Goal: Task Accomplishment & Management: Use online tool/utility

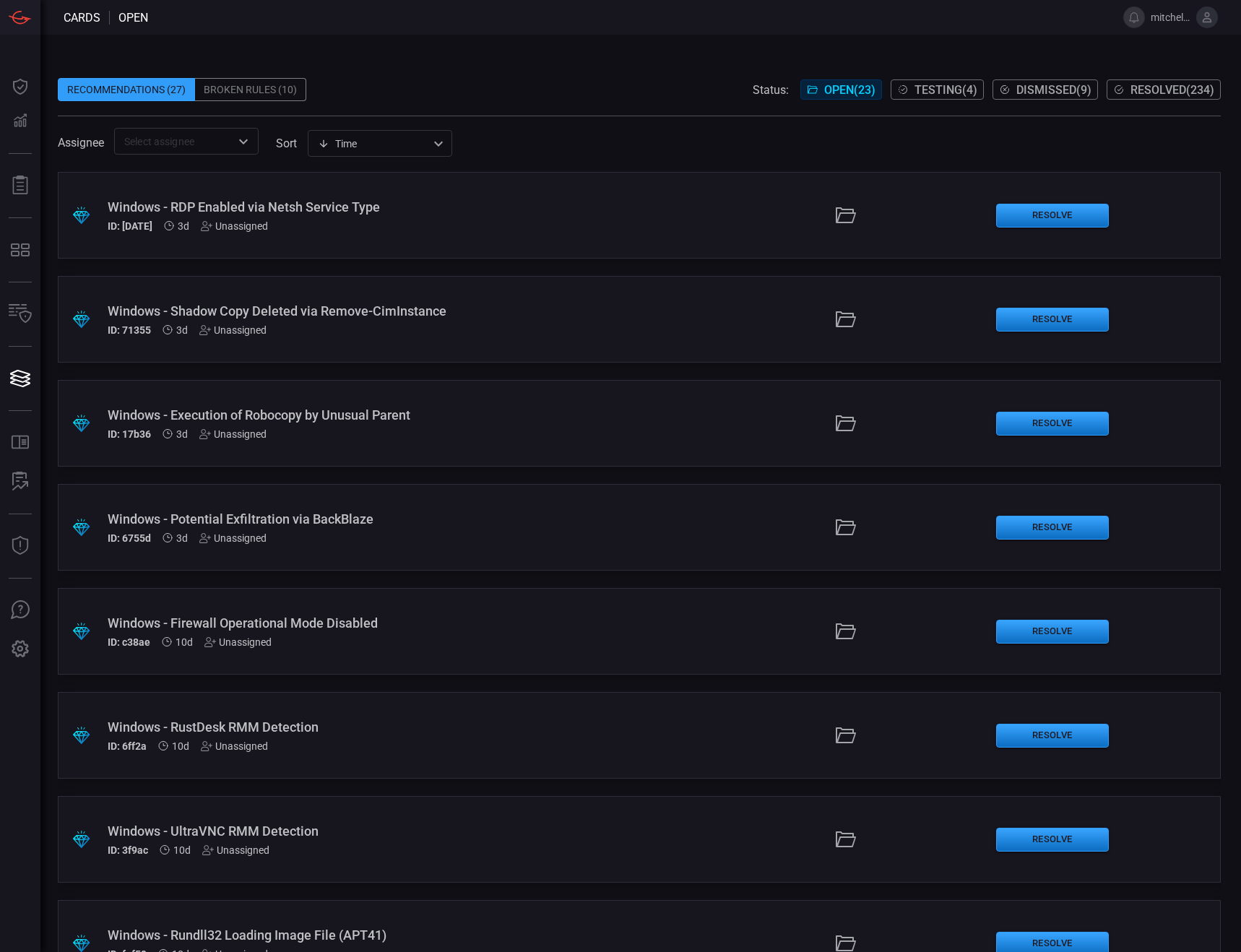
click at [539, 219] on div ".suggested_cards_icon{fill:url(#suggested_cards_icon);} Windows - RDP Enabled v…" at bounding box center [640, 214] width 1164 height 87
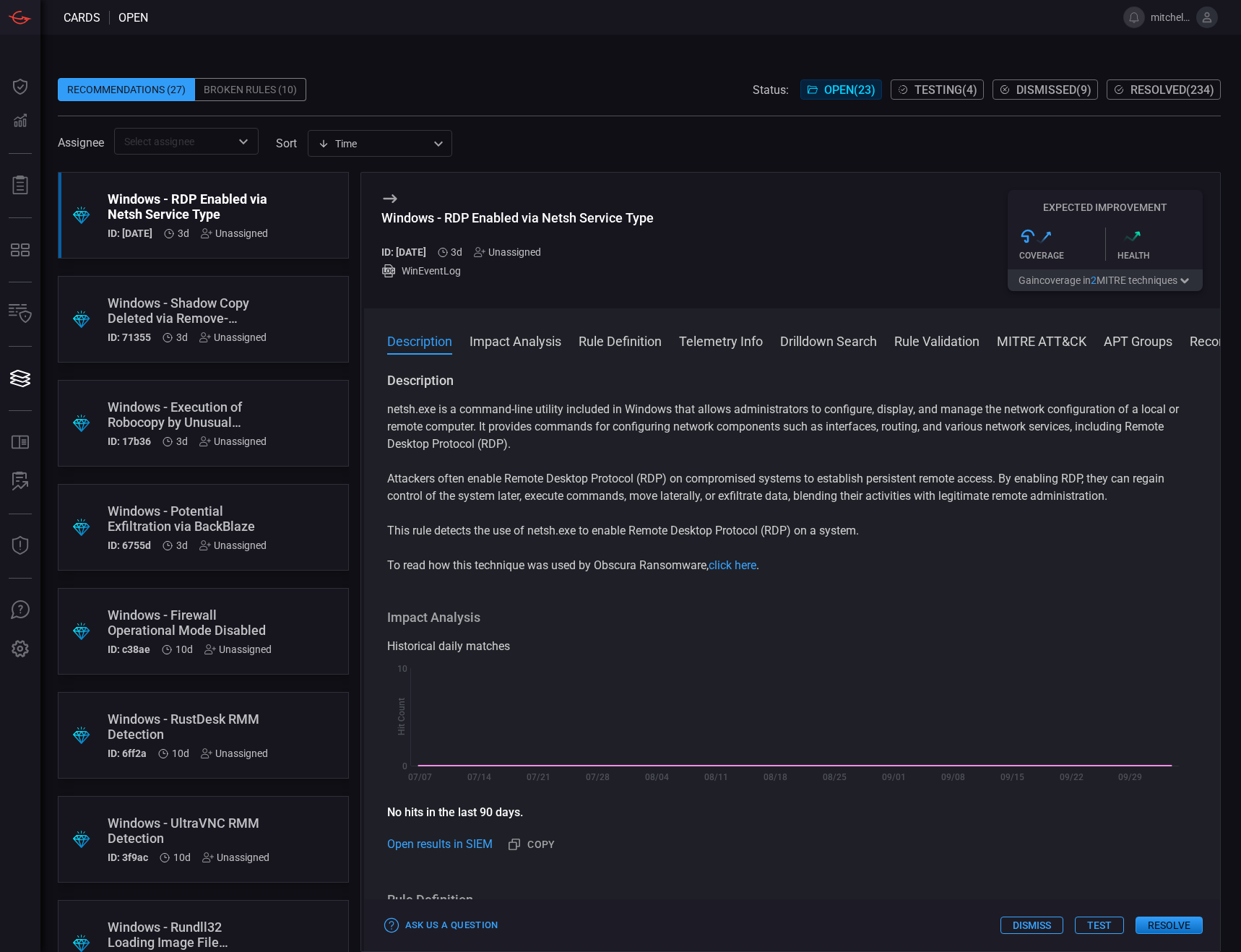
click at [1100, 924] on button "Test" at bounding box center [1100, 925] width 50 height 17
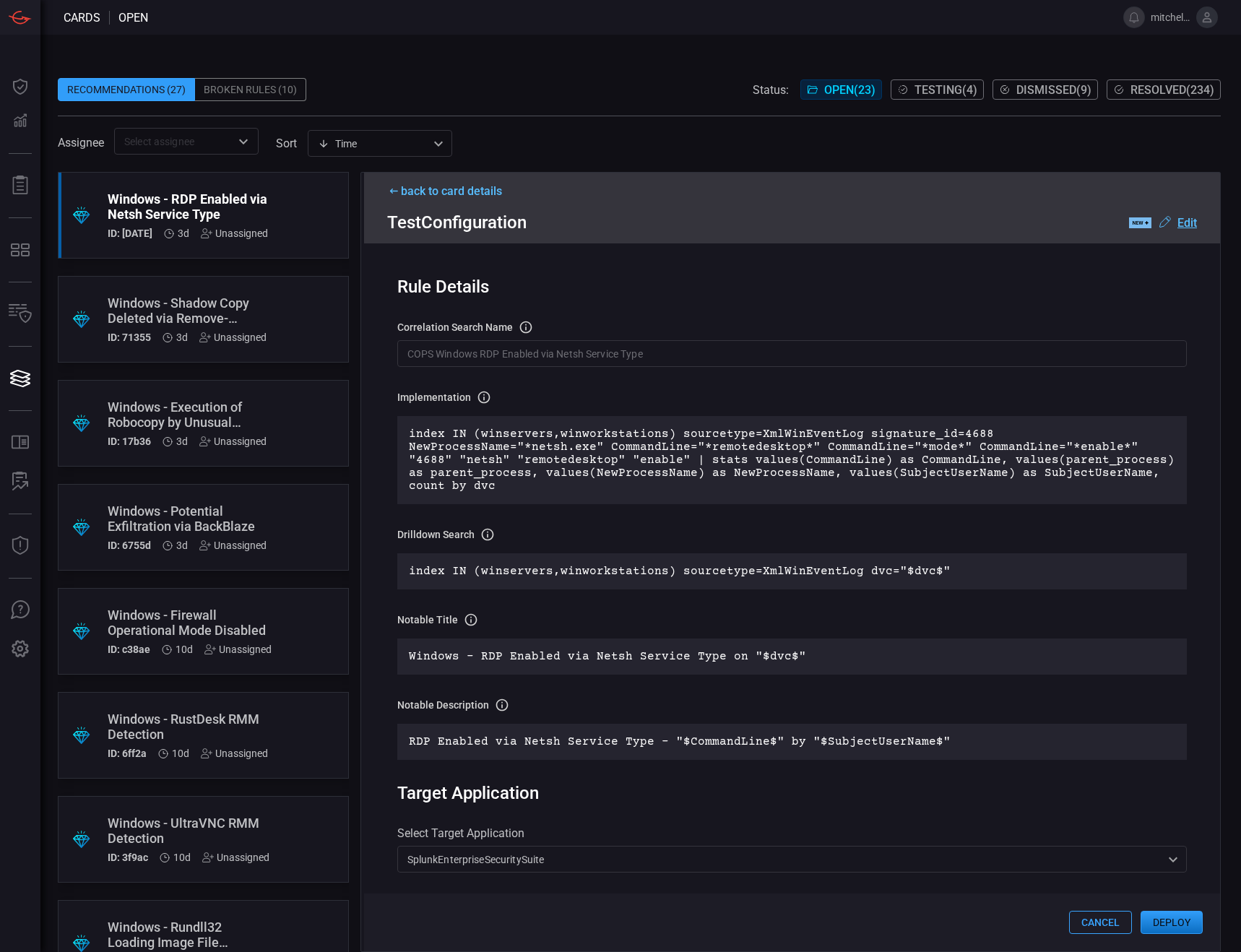
click at [258, 203] on div "Windows - RDP Enabled via Netsh Service Type" at bounding box center [188, 207] width 160 height 30
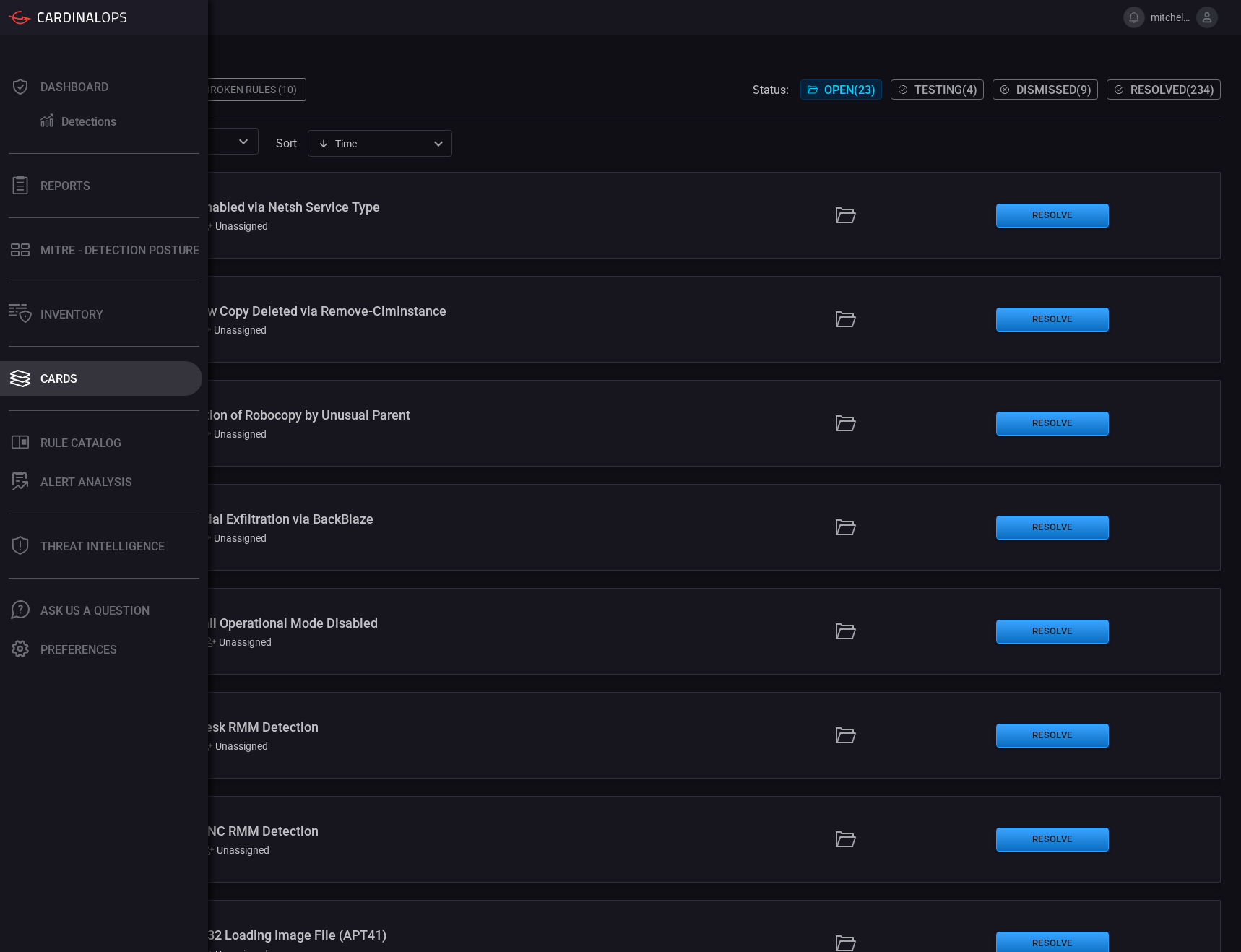
click at [47, 384] on div "Cards" at bounding box center [58, 378] width 37 height 13
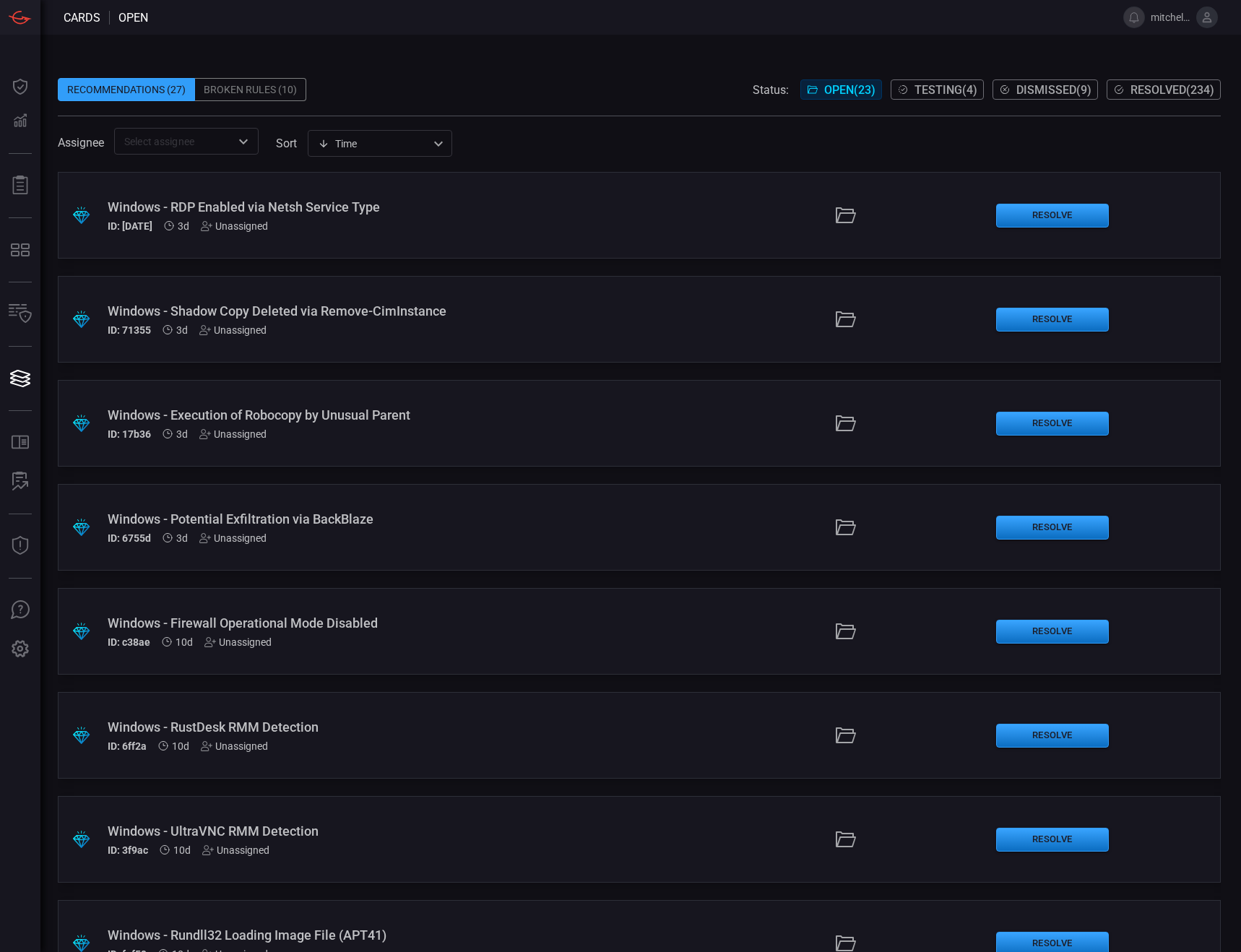
click at [355, 206] on div "Windows - RDP Enabled via Netsh Service Type" at bounding box center [295, 207] width 376 height 15
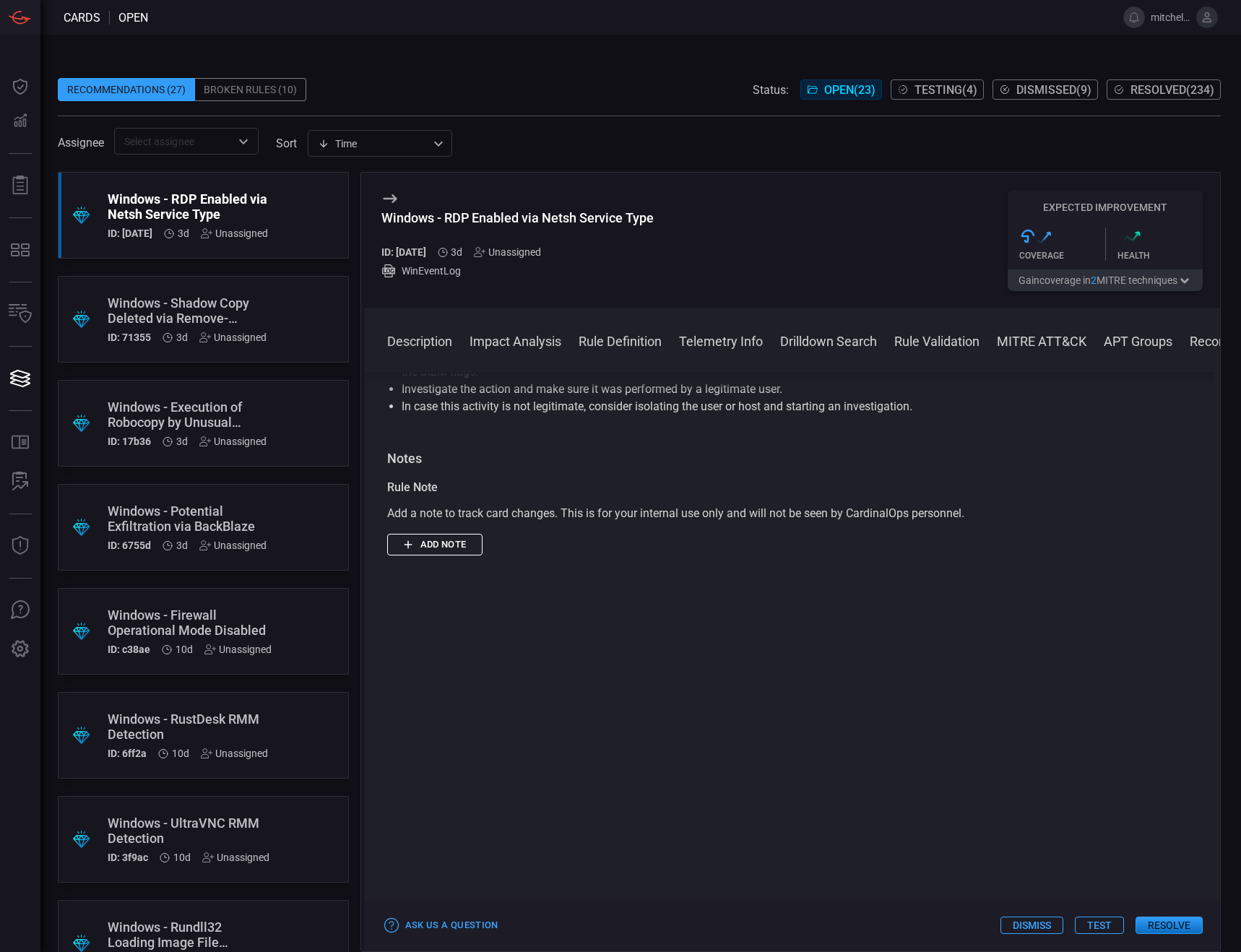
scroll to position [1796, 0]
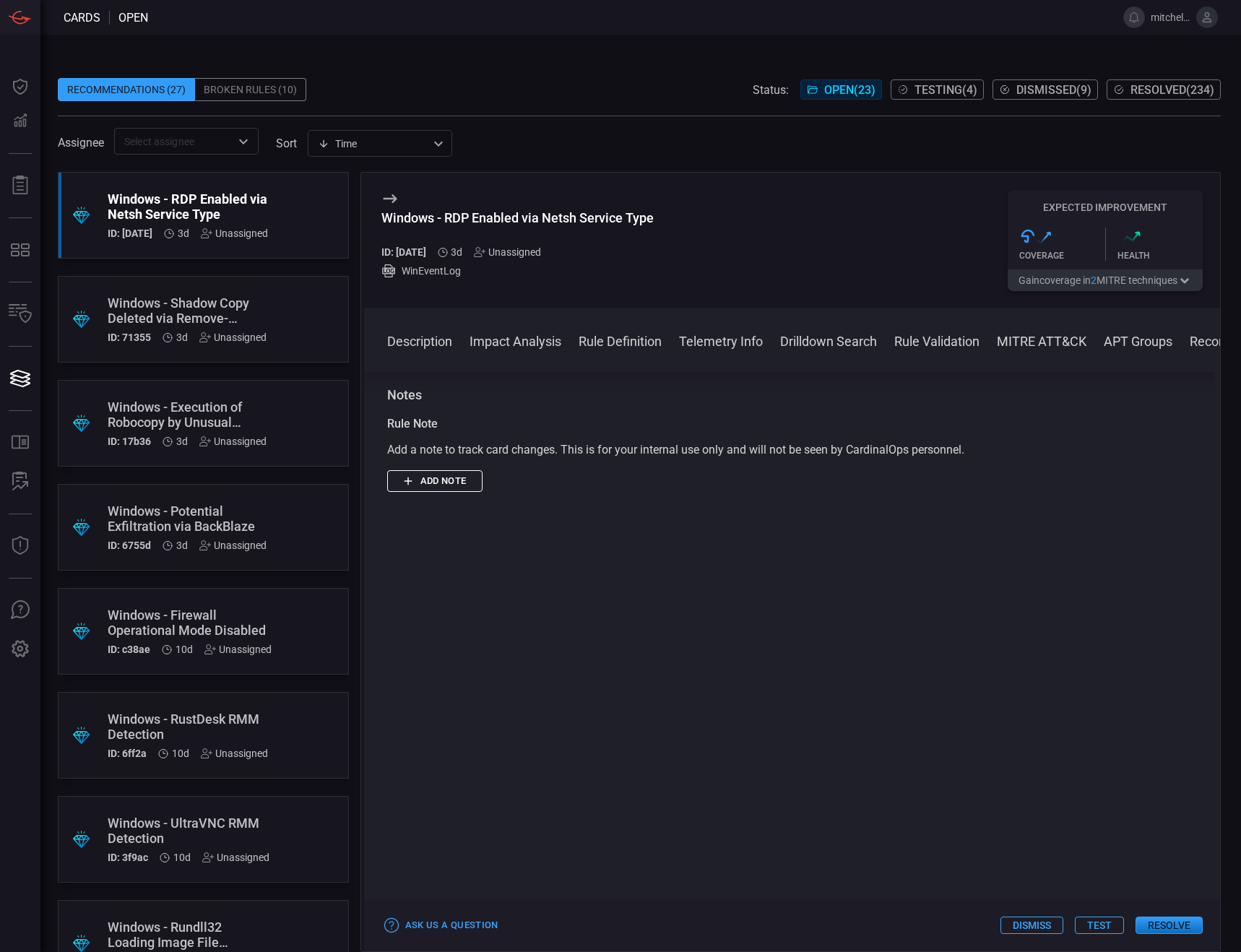
click at [1090, 925] on button "Test" at bounding box center [1100, 925] width 50 height 17
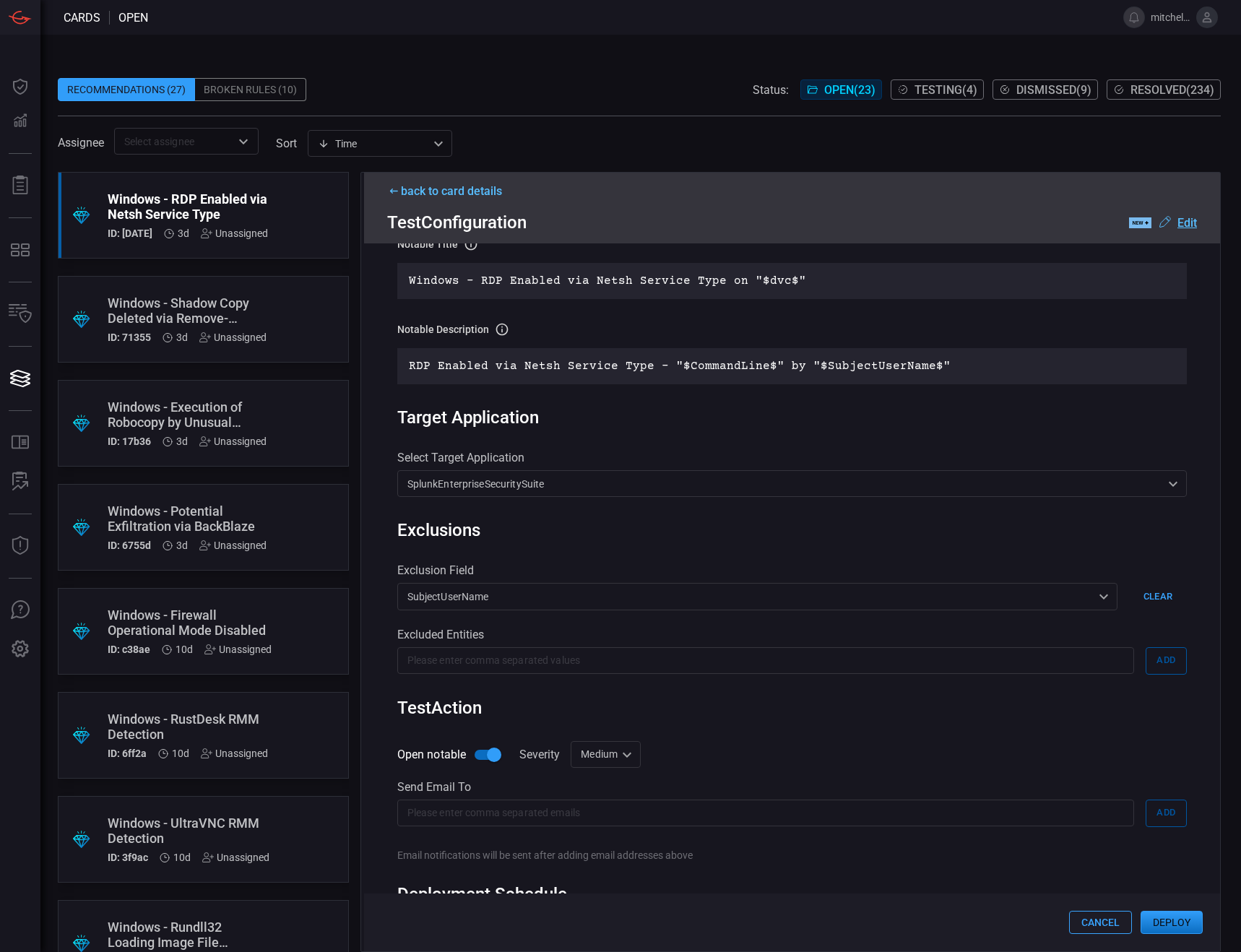
scroll to position [446, 0]
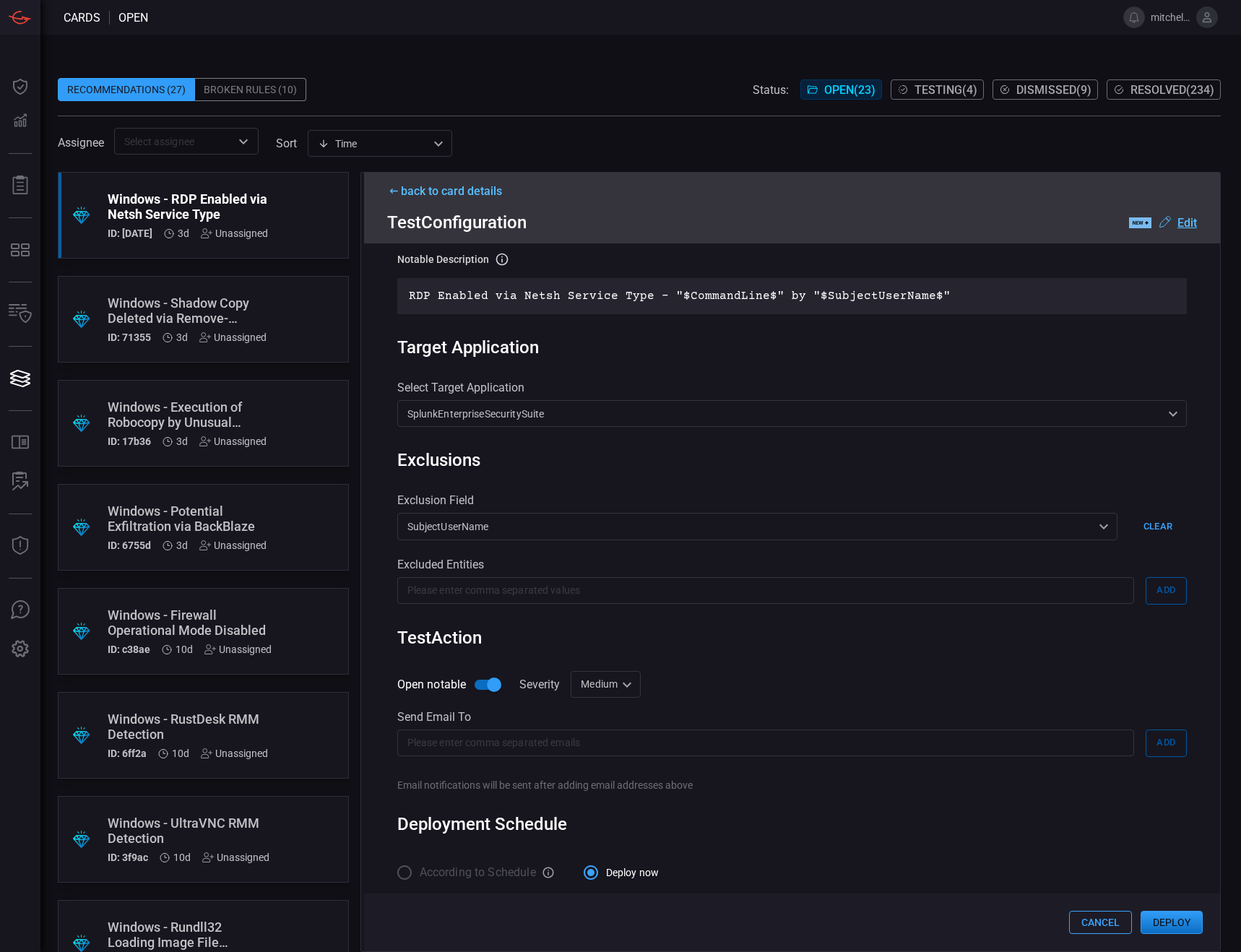
click at [1171, 922] on button "Deploy" at bounding box center [1171, 922] width 62 height 23
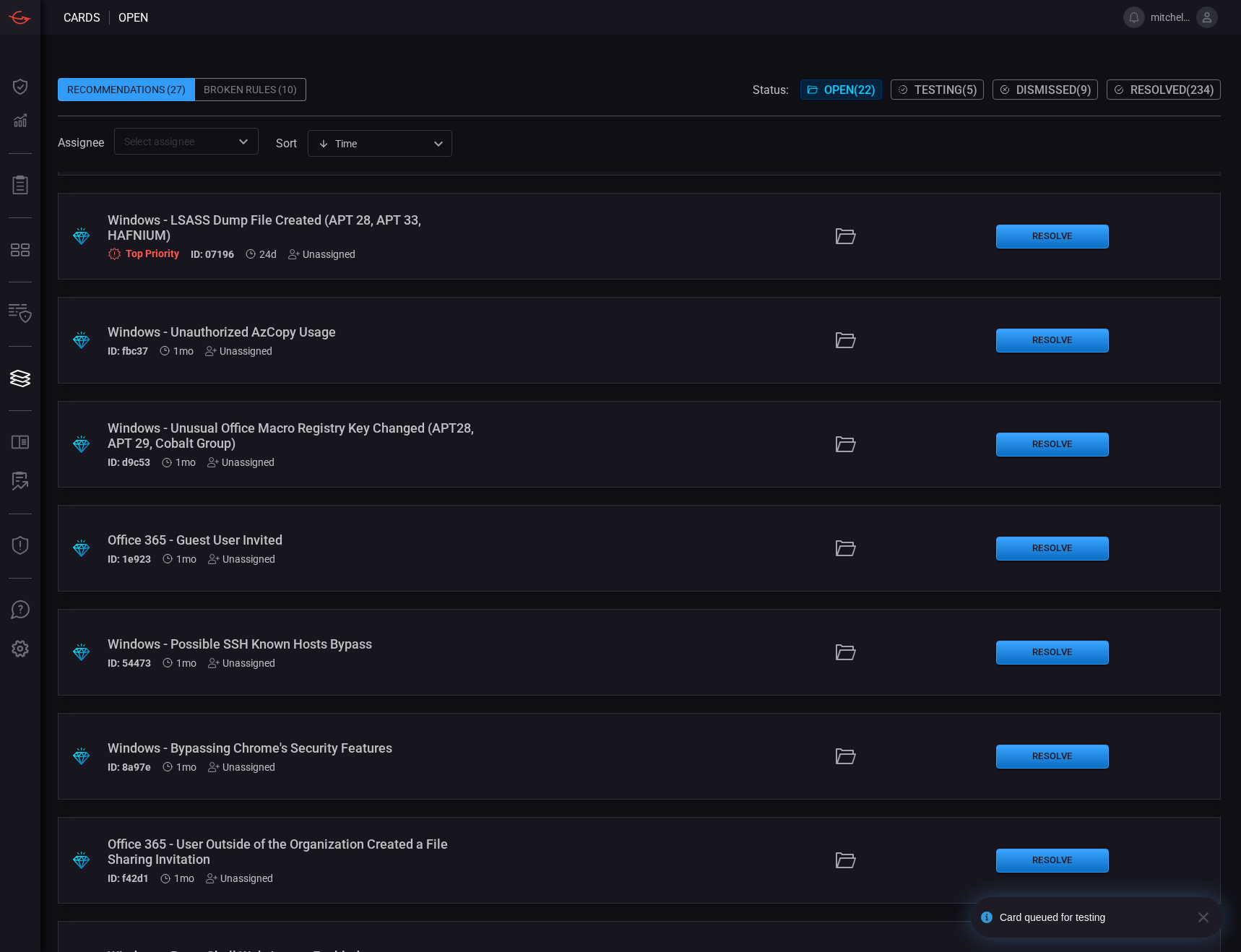
scroll to position [1509, 0]
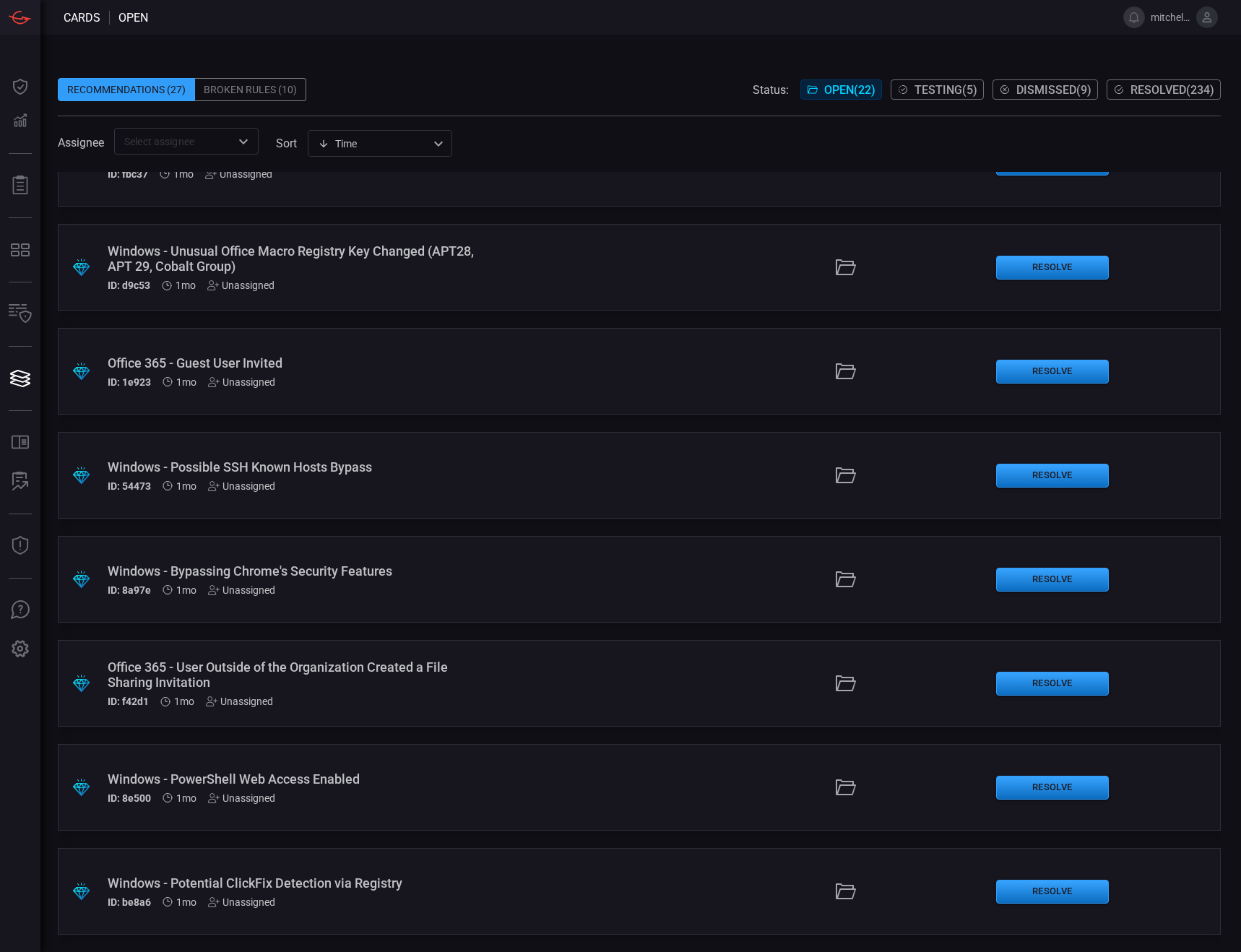
click at [389, 882] on div "Windows - Potential ClickFix Detection via Registry" at bounding box center [295, 883] width 376 height 15
